Goal: Find specific page/section: Find specific page/section

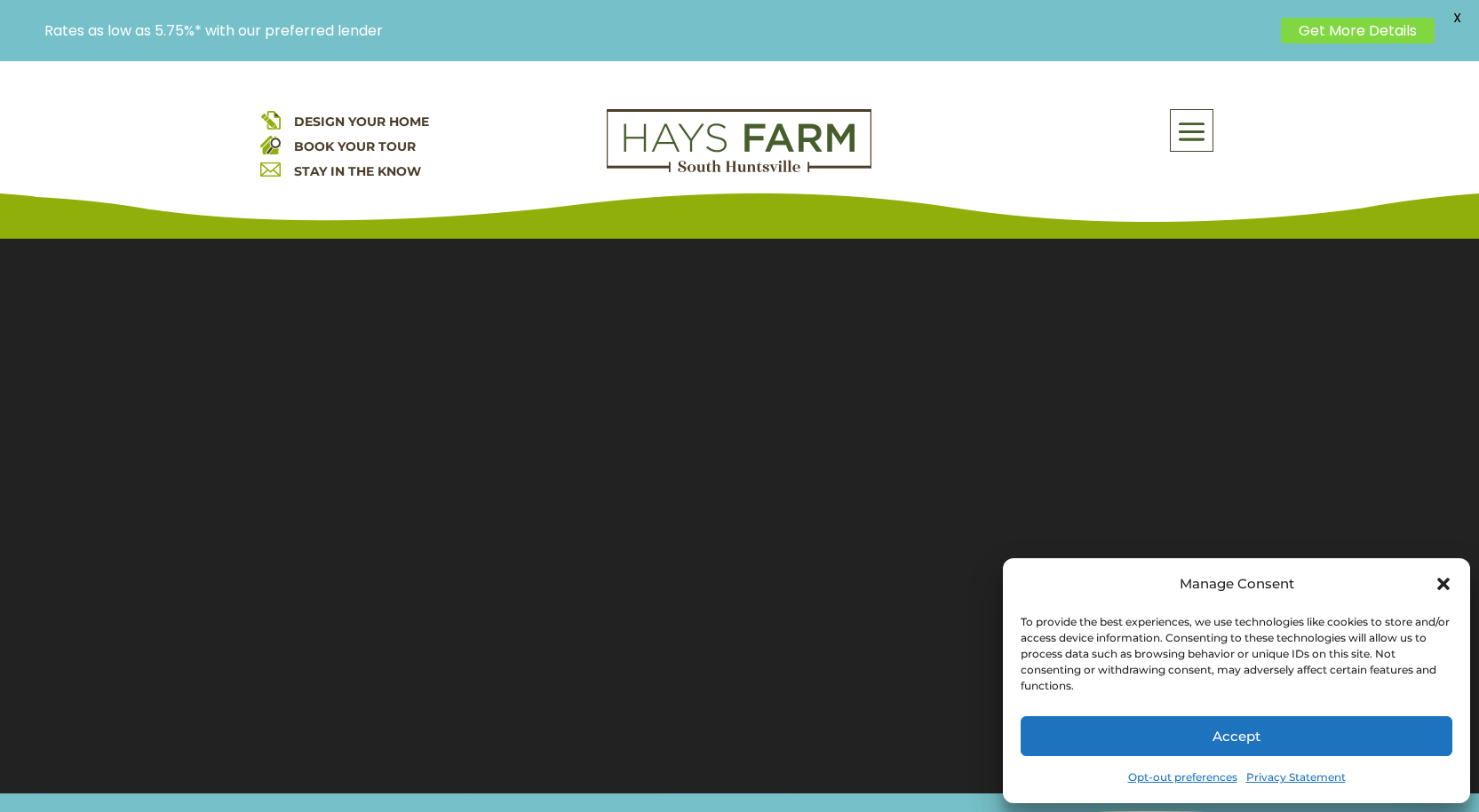
click at [1453, 586] on div "Manage Consent To provide the best experiences, we use technologies like cookie…" at bounding box center [1236, 680] width 467 height 245
click at [1447, 583] on icon "Close dialog" at bounding box center [1443, 584] width 13 height 13
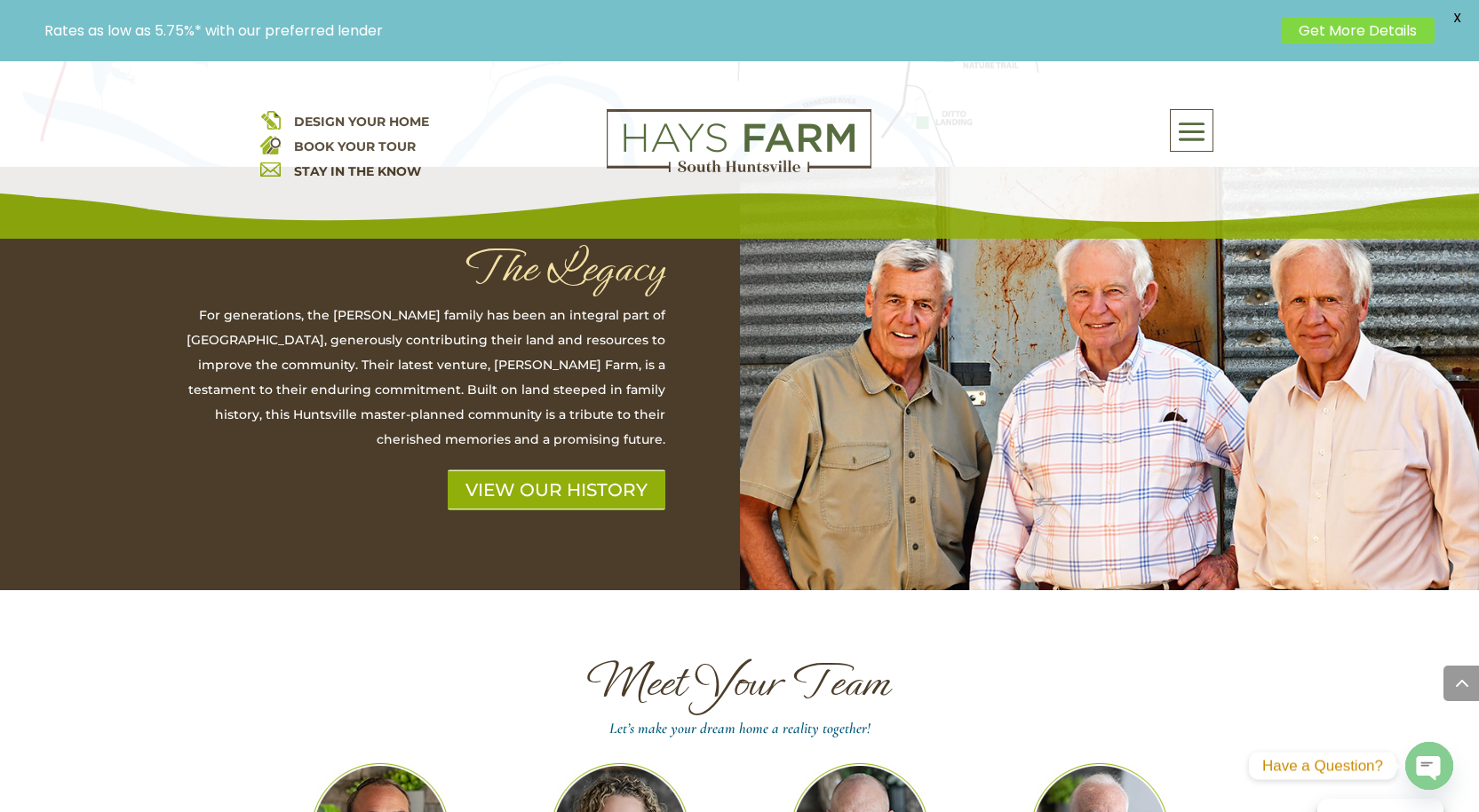
scroll to position [4883, 0]
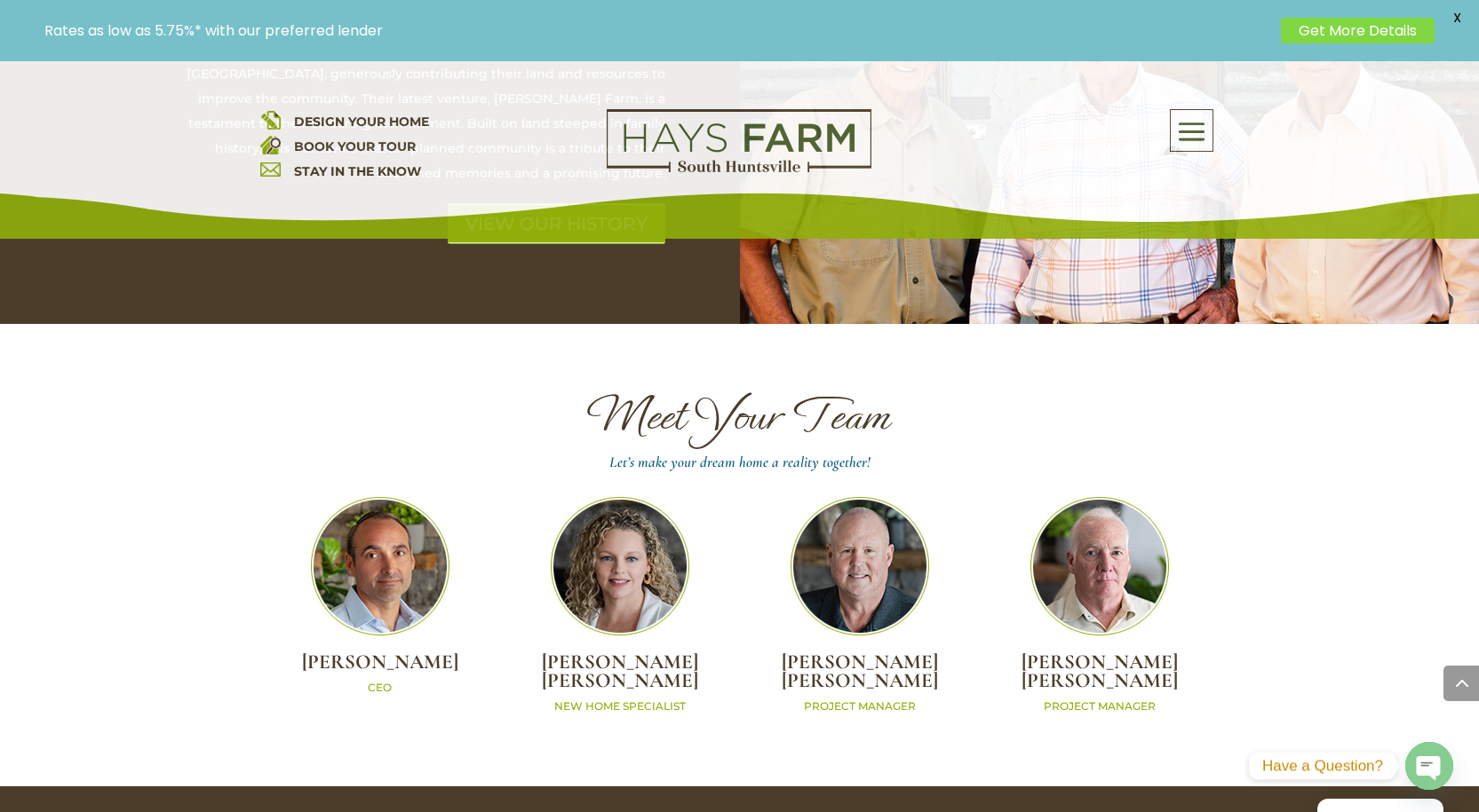
click at [630, 497] on img at bounding box center [620, 566] width 138 height 138
click at [636, 654] on h2 "[PERSON_NAME]" at bounding box center [619, 676] width 240 height 46
click at [637, 699] on p "NEW HOME SPECIALIST" at bounding box center [619, 706] width 240 height 15
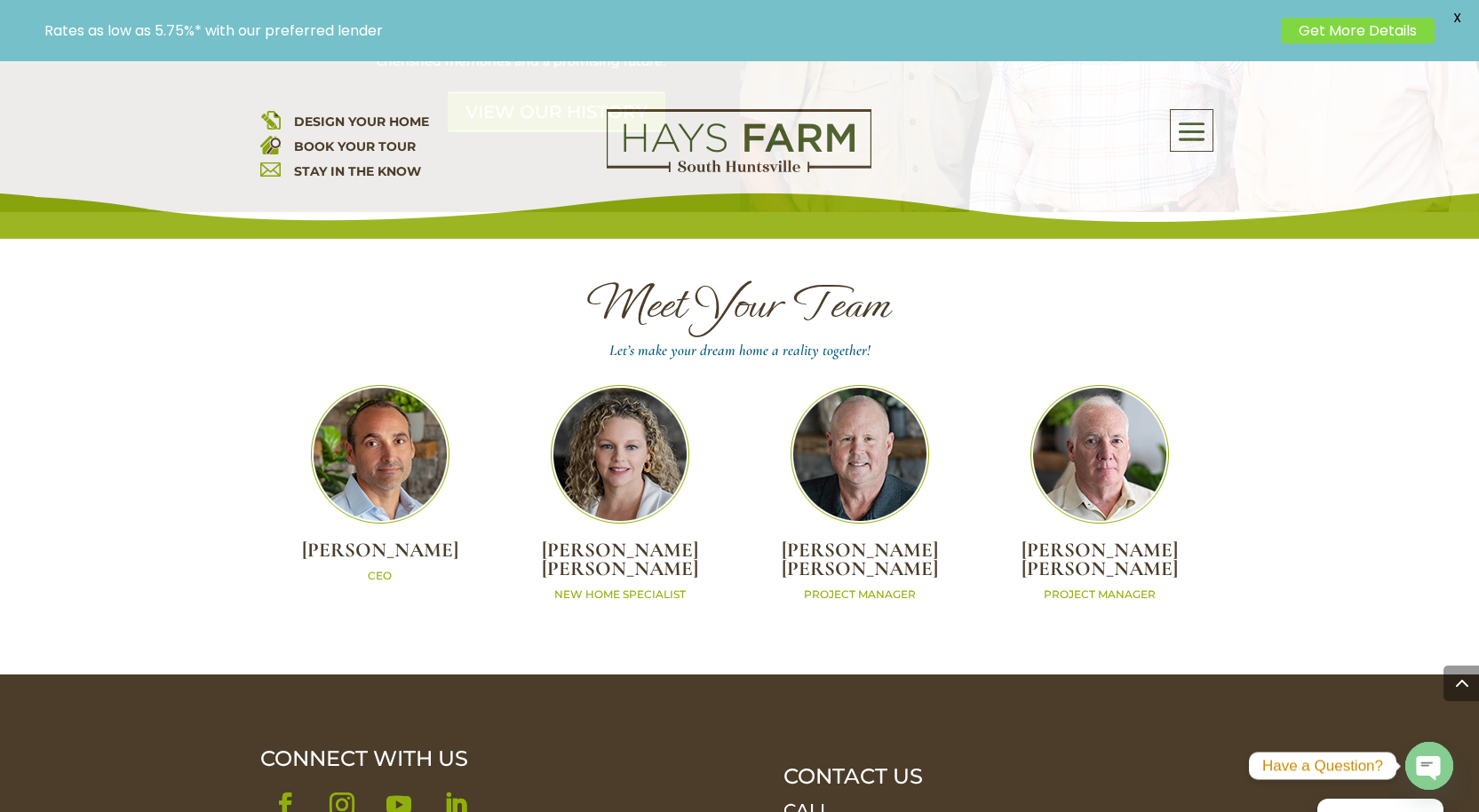
scroll to position [4858, 0]
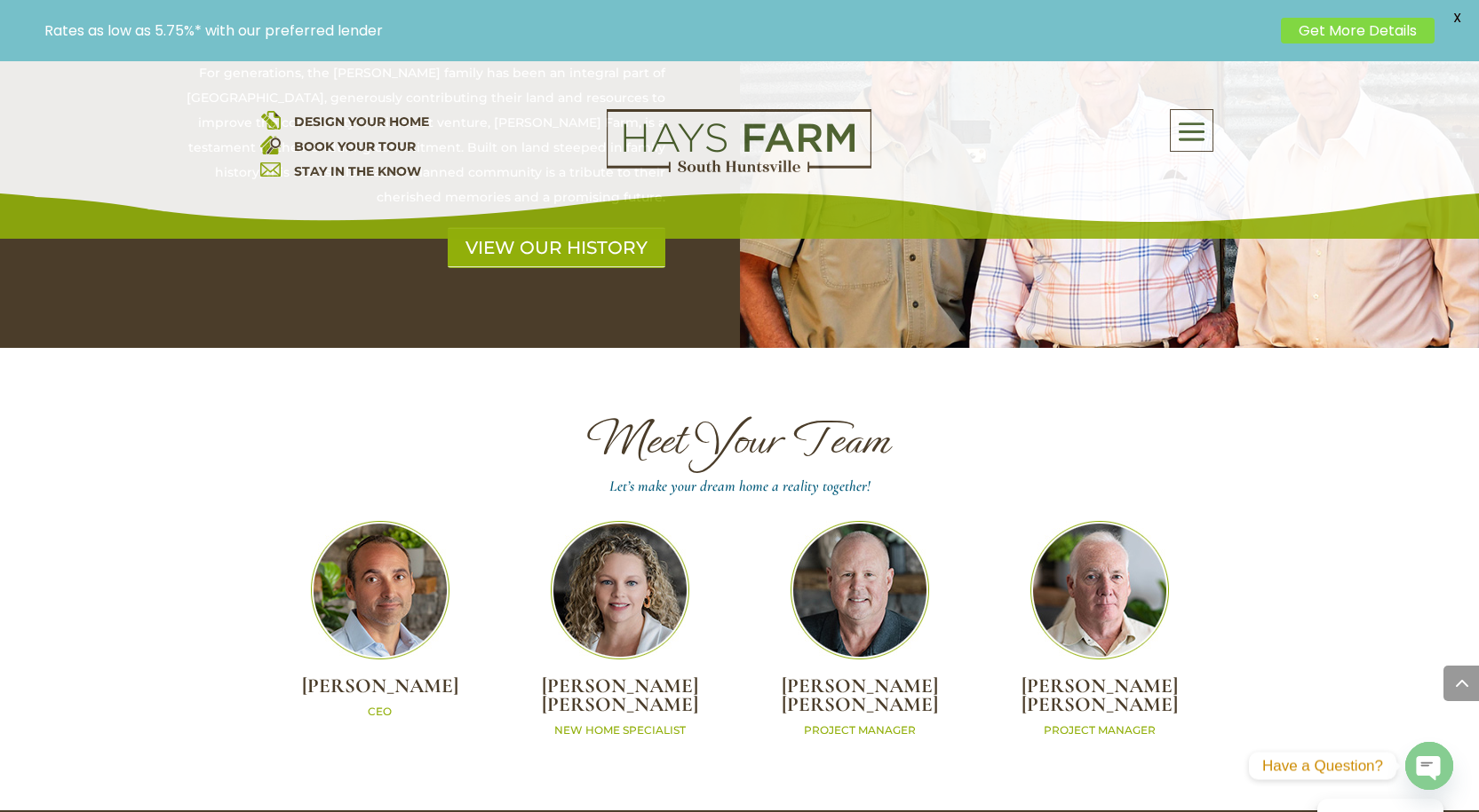
click at [1187, 129] on span at bounding box center [1191, 132] width 42 height 41
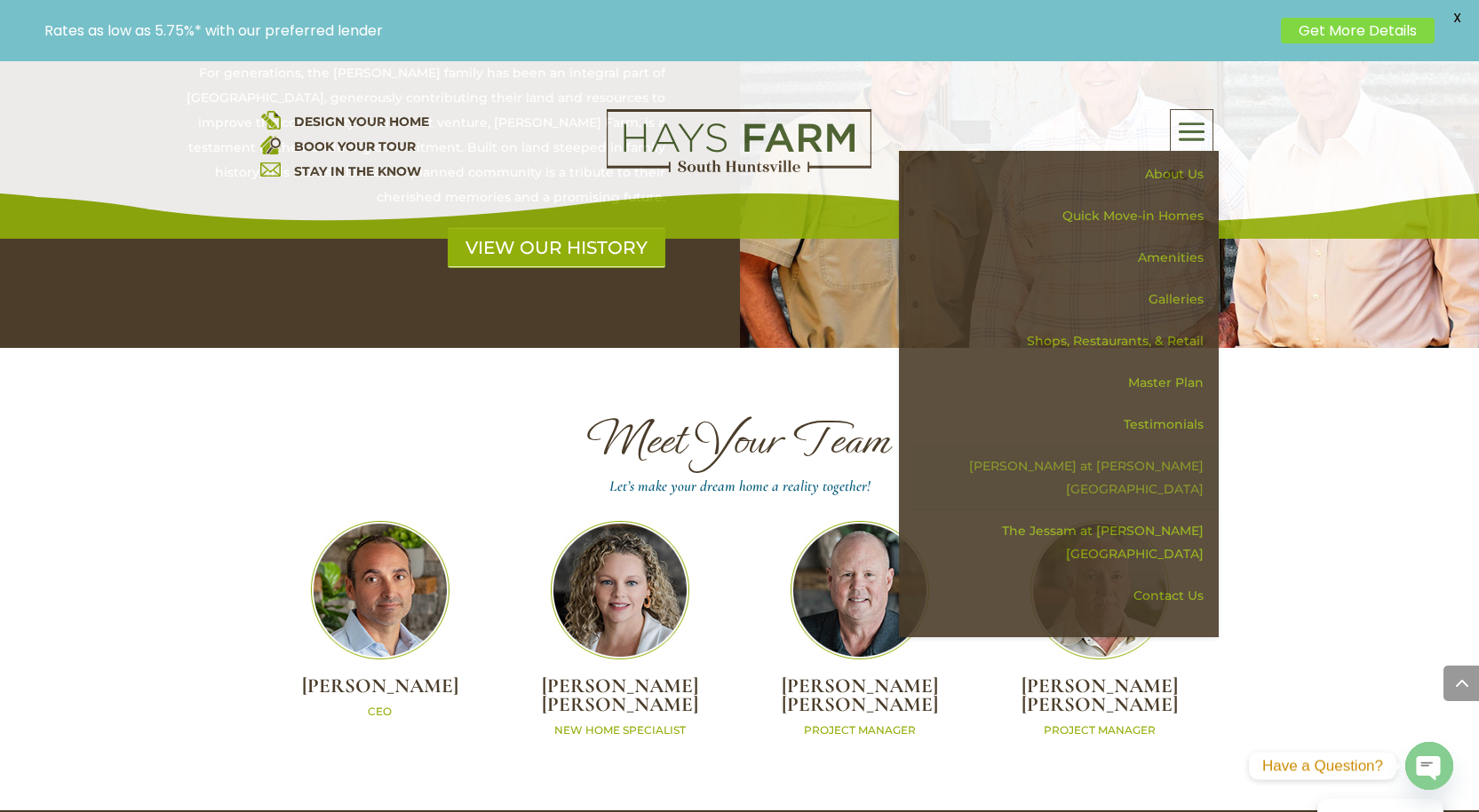
click at [1167, 470] on link "[PERSON_NAME] at [PERSON_NAME][GEOGRAPHIC_DATA]" at bounding box center [1065, 478] width 307 height 65
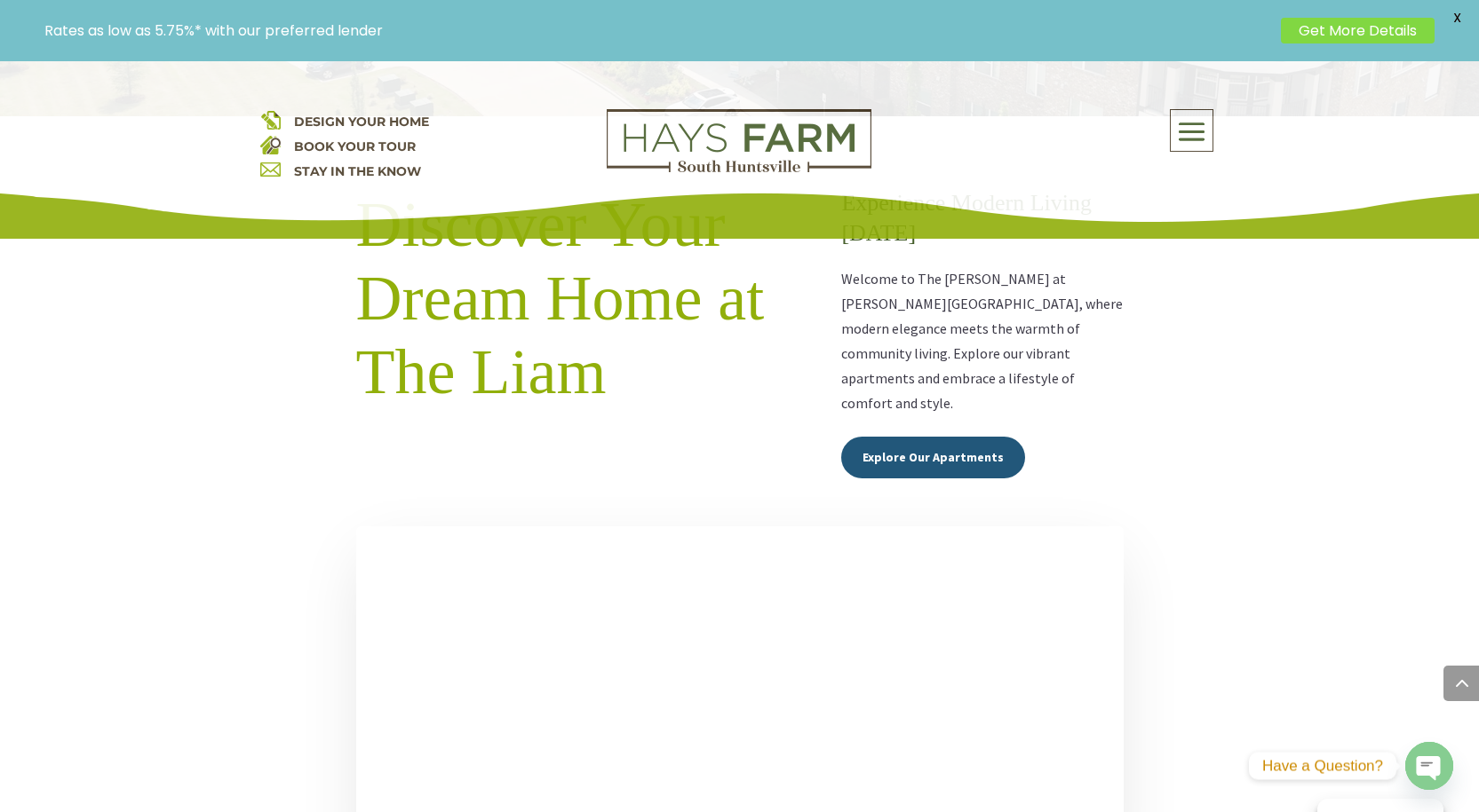
scroll to position [799, 0]
